Goal: Task Accomplishment & Management: Use online tool/utility

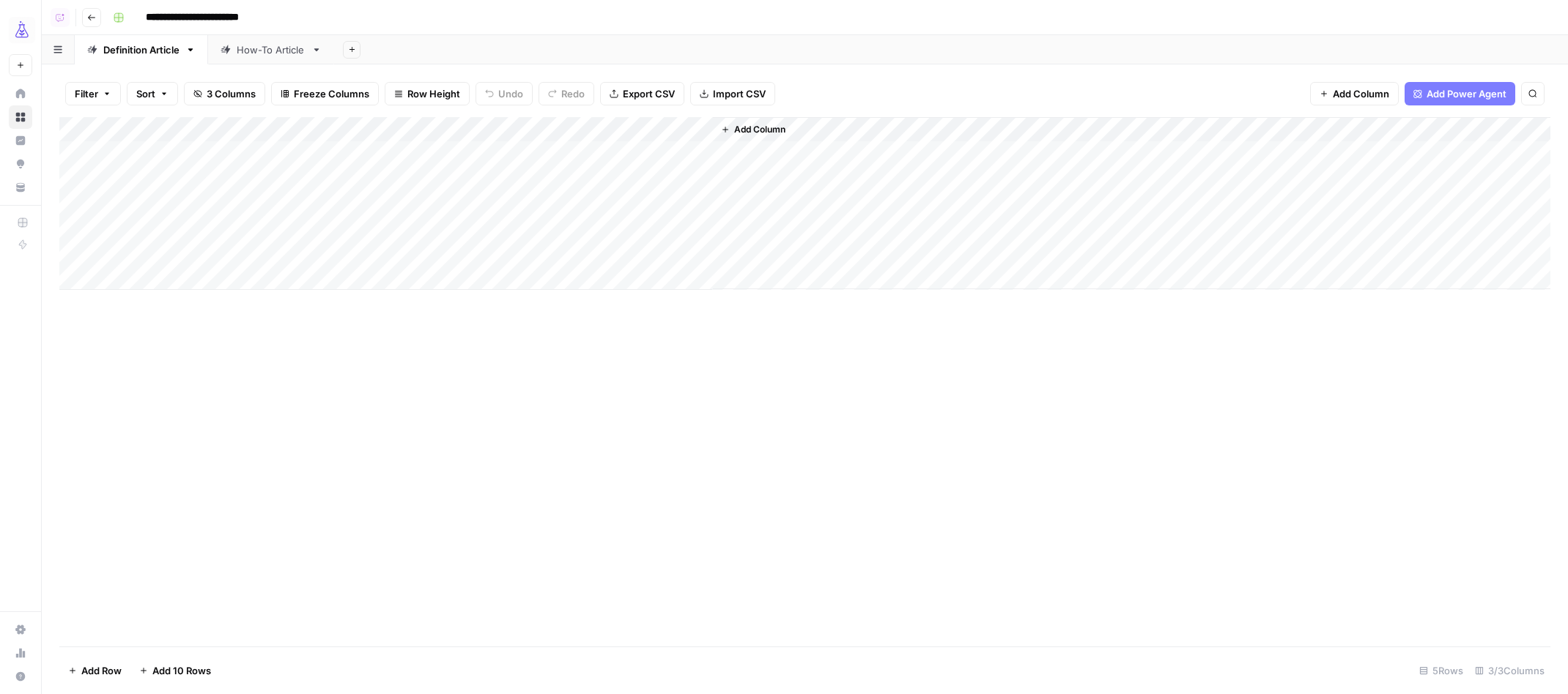
click at [257, 51] on div "How-To Article" at bounding box center [271, 50] width 69 height 14
click at [107, 672] on span "Add Row" at bounding box center [101, 671] width 40 height 14
click at [108, 672] on span "Add Row" at bounding box center [101, 671] width 40 height 14
click at [465, 479] on div "Add Column" at bounding box center [805, 382] width 1491 height 529
click at [674, 128] on div "Add Column" at bounding box center [805, 166] width 1491 height 98
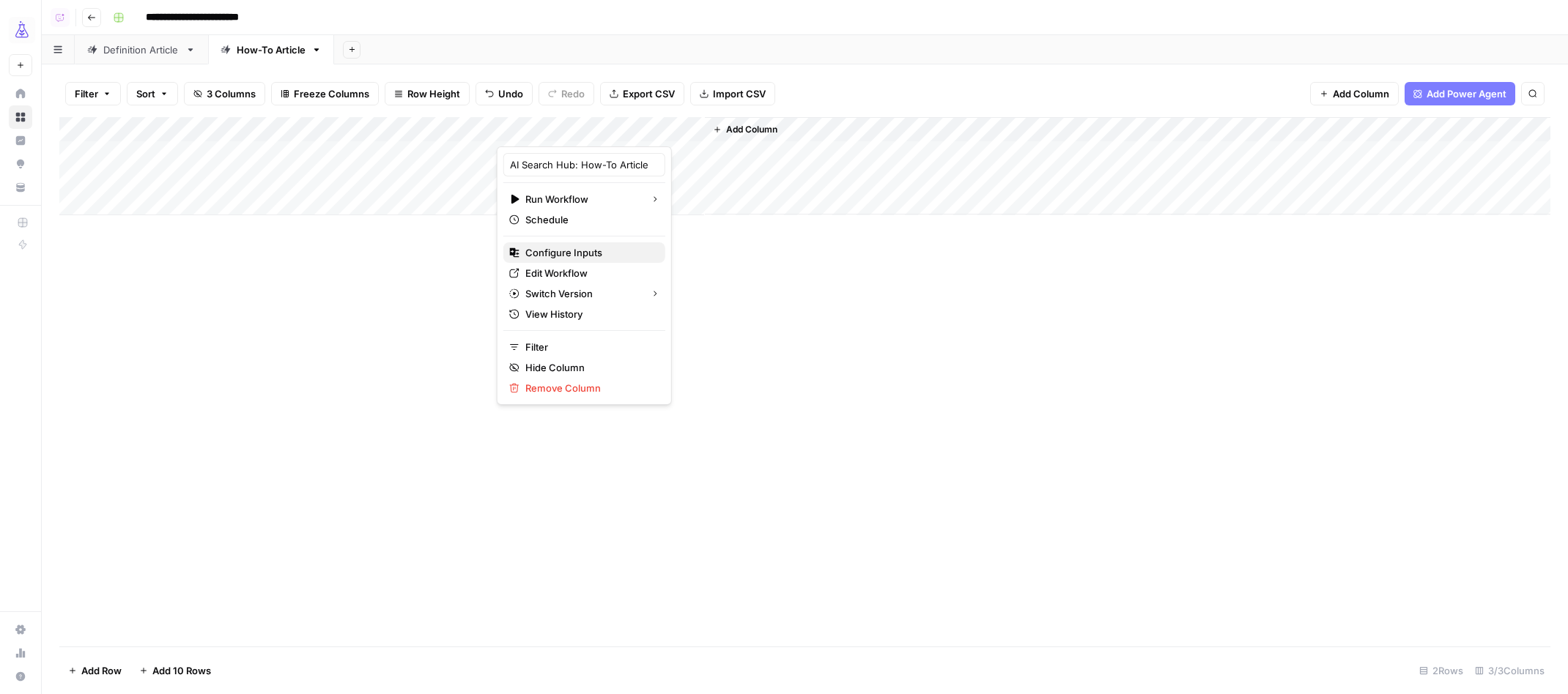
click at [576, 252] on span "Configure Inputs" at bounding box center [590, 253] width 128 height 14
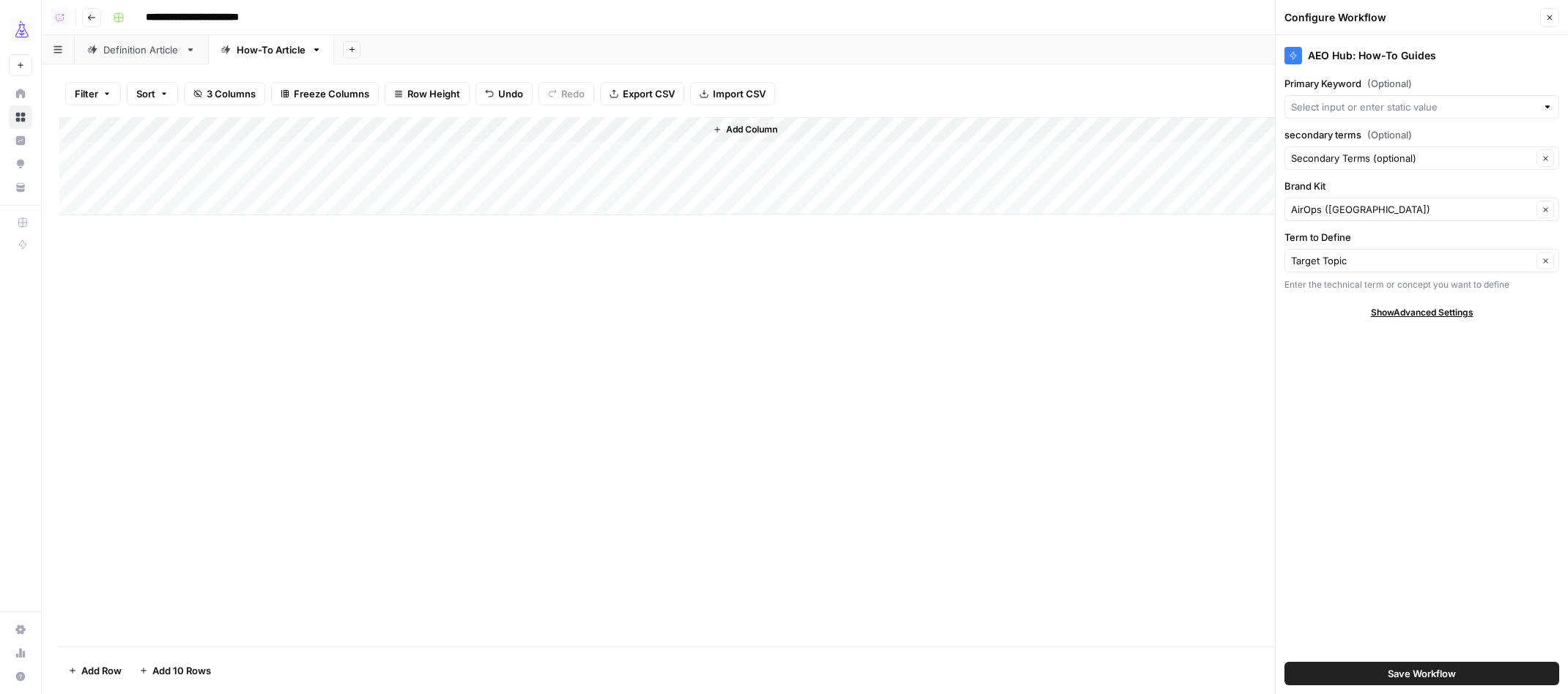
click at [673, 129] on div "Add Column" at bounding box center [805, 166] width 1491 height 98
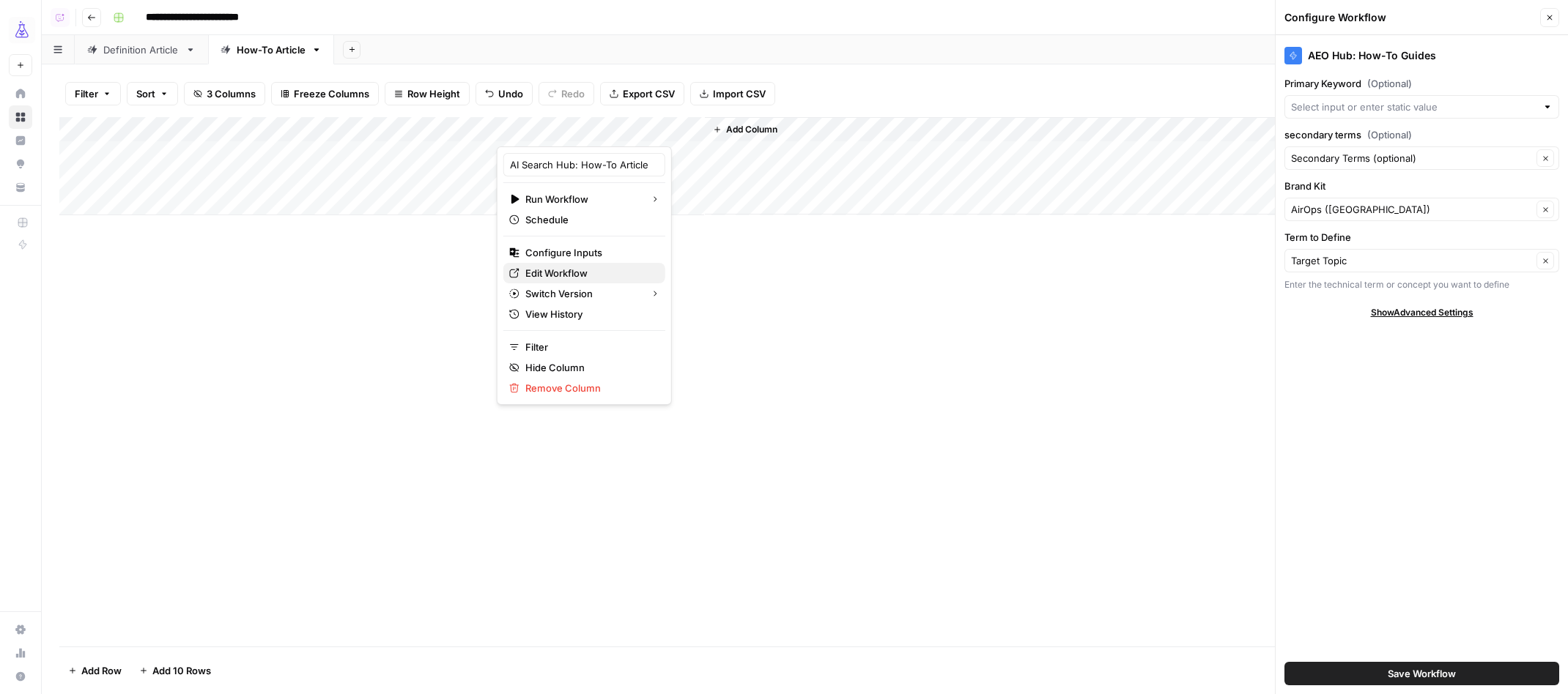
click at [532, 270] on span "Edit Workflow" at bounding box center [590, 273] width 128 height 14
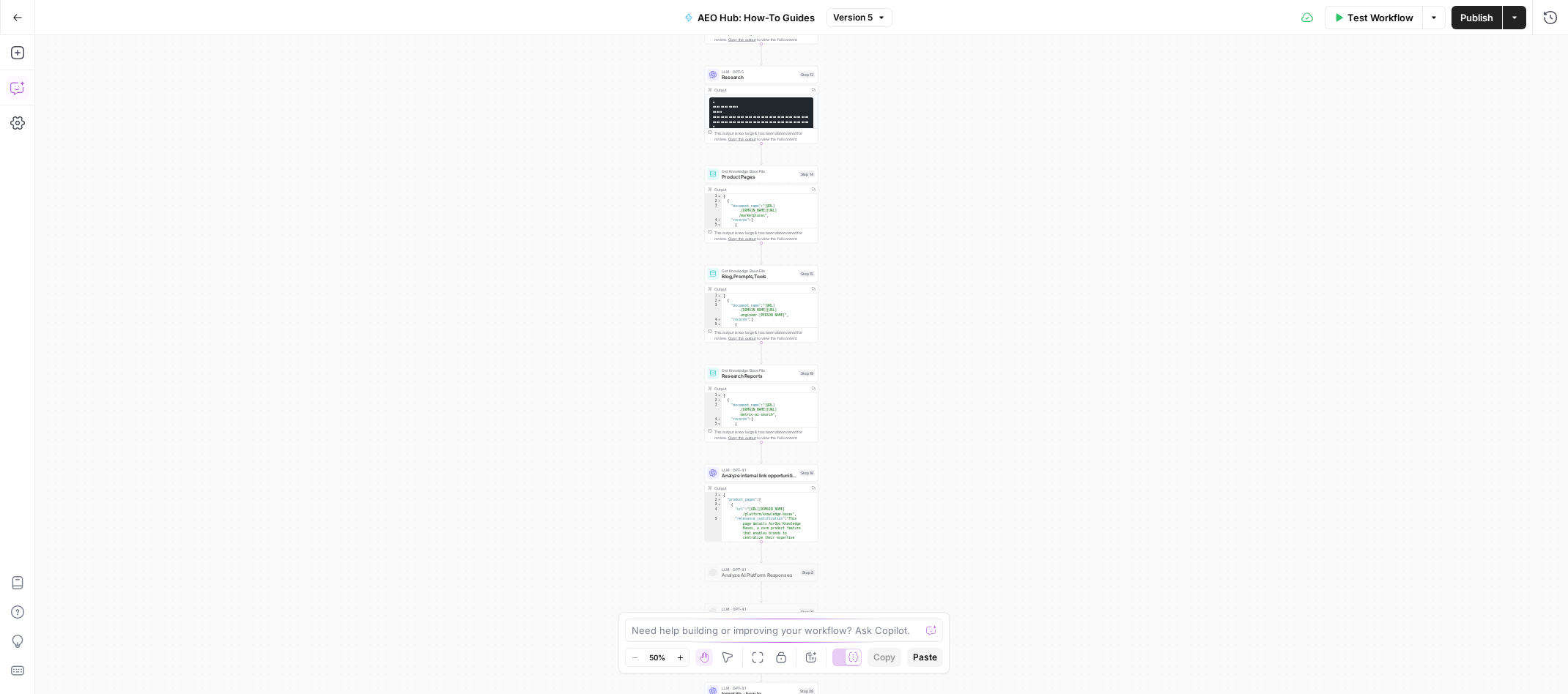
click at [10, 92] on icon "button" at bounding box center [17, 88] width 14 height 14
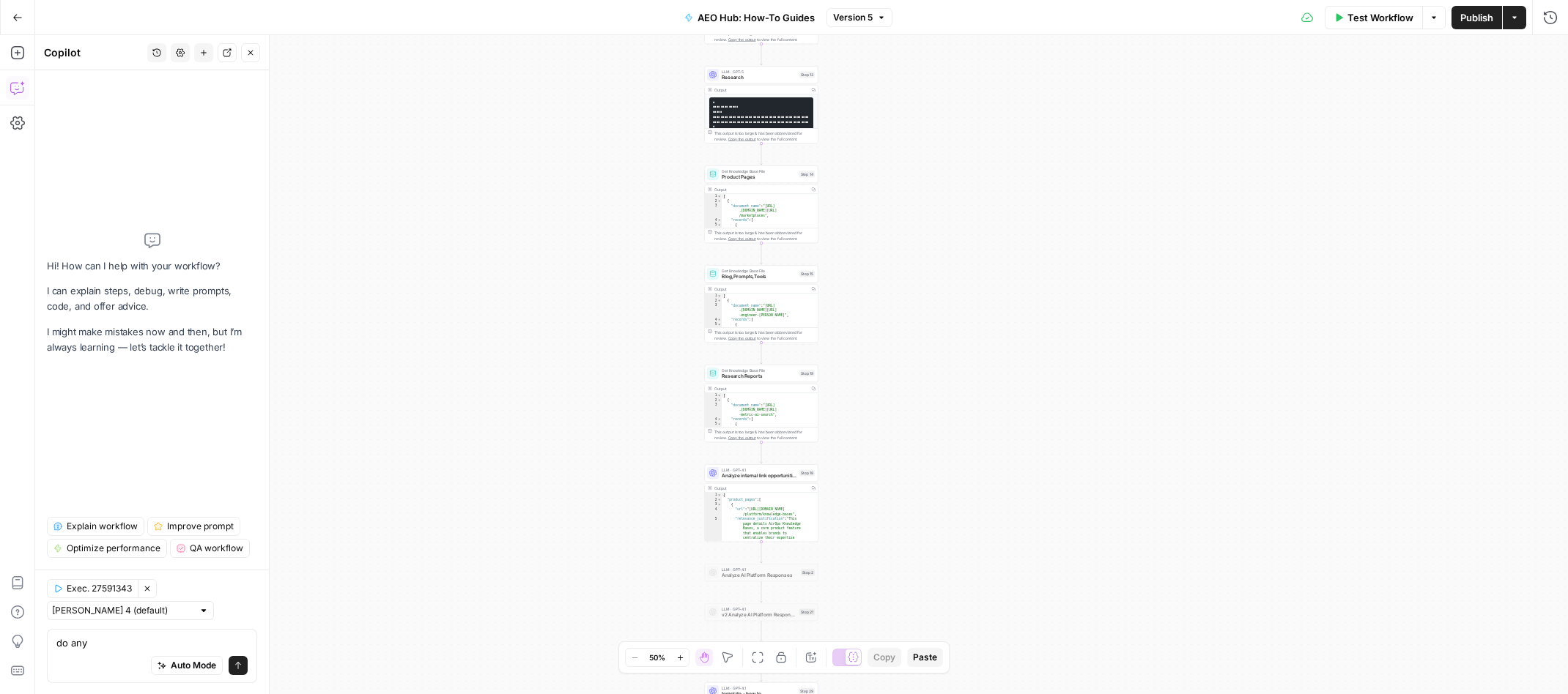
click at [141, 586] on button "Clear Selection" at bounding box center [147, 589] width 19 height 19
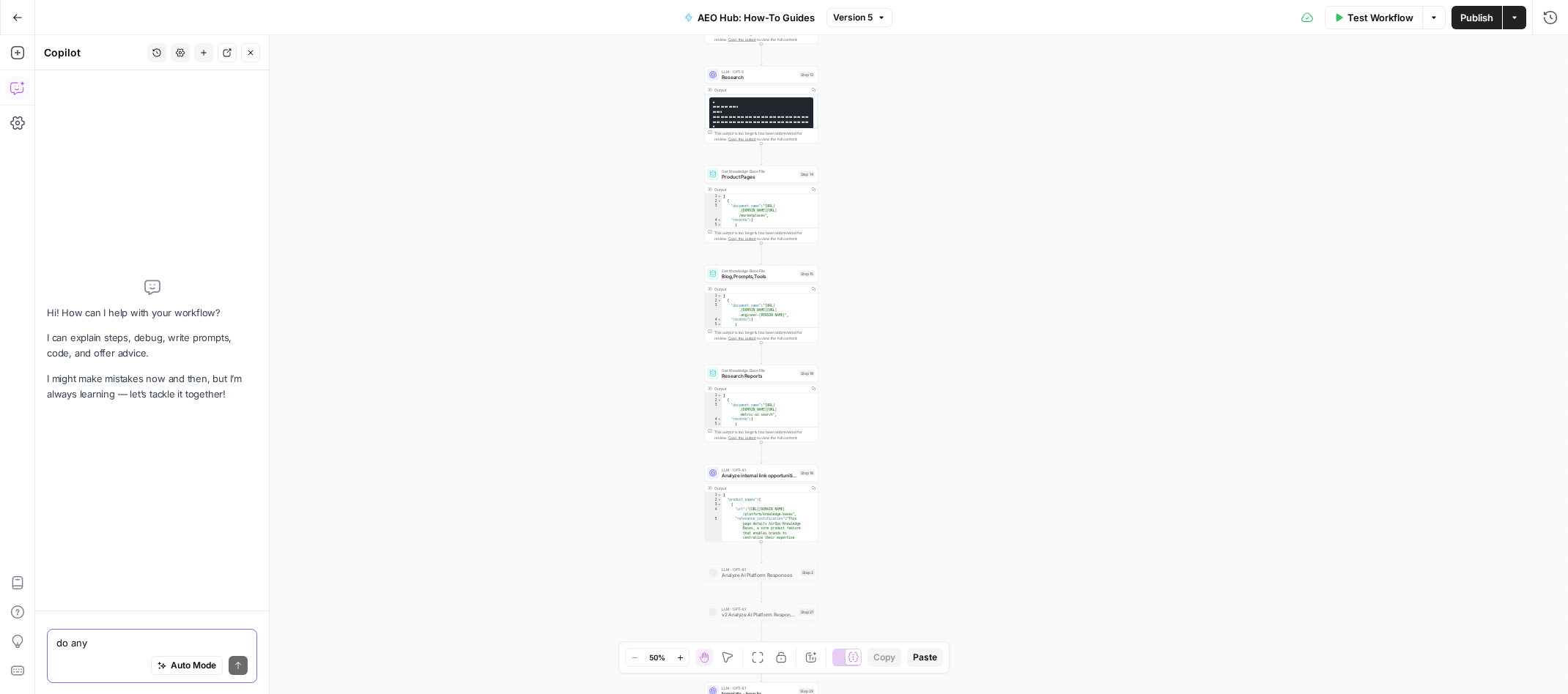
click at [102, 639] on textarea "do any" at bounding box center [151, 643] width 191 height 14
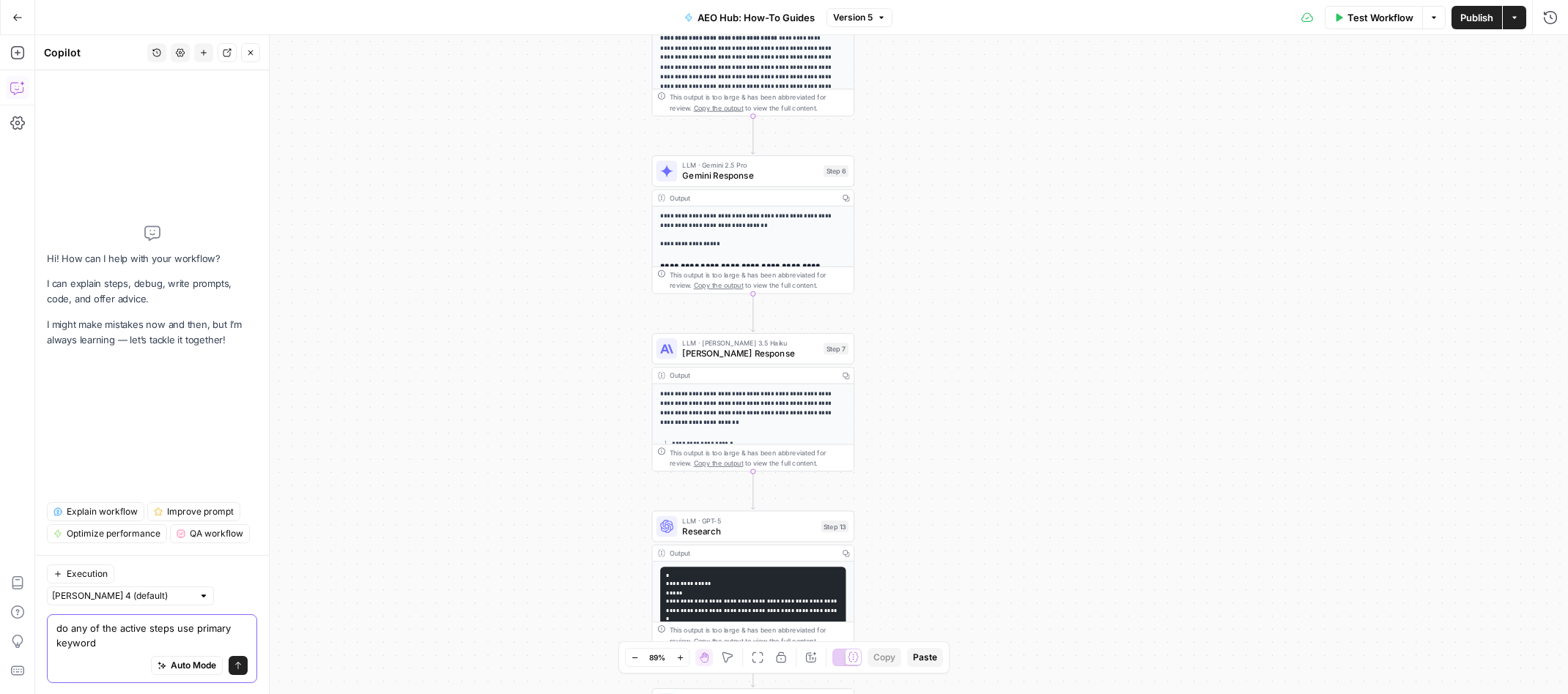
type textarea "do any of the active steps use primary keyword?"
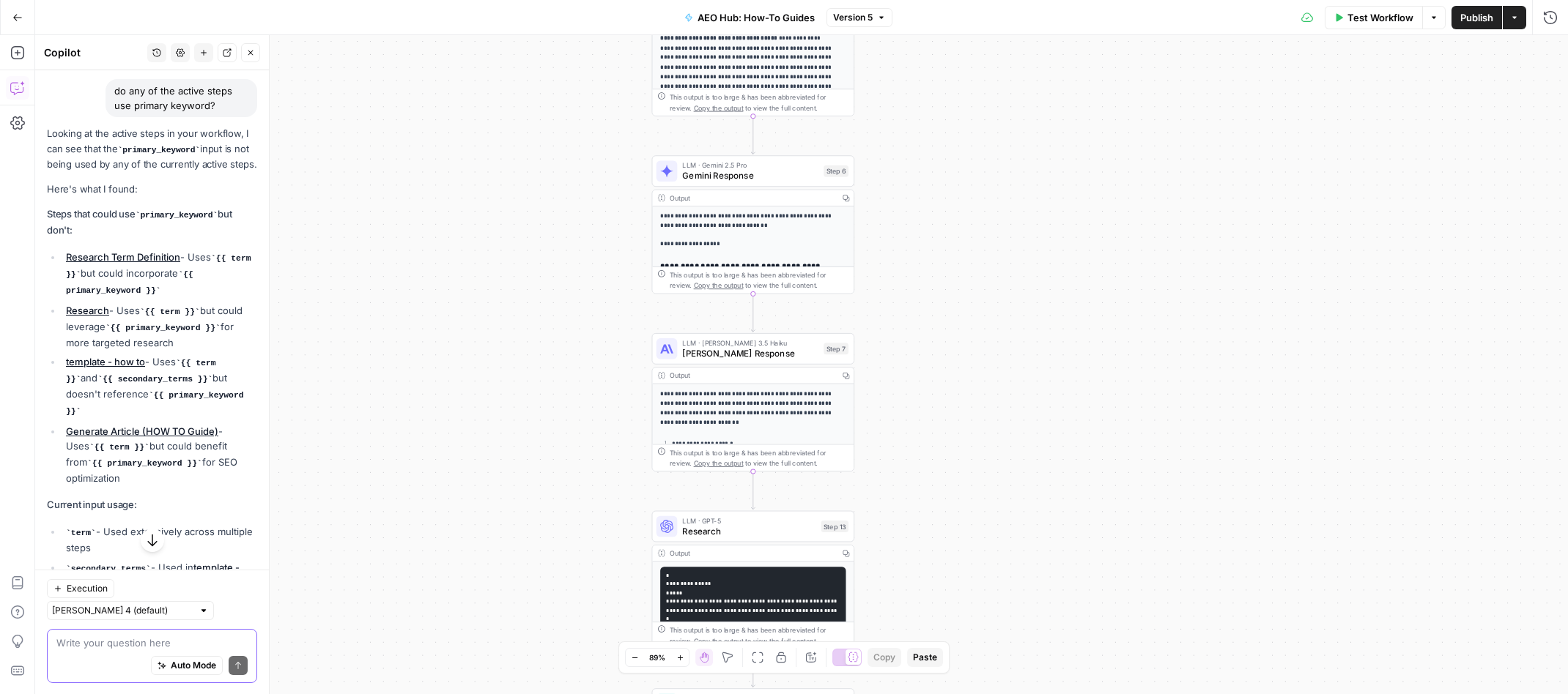
scroll to position [110, 0]
